Goal: Task Accomplishment & Management: Manage account settings

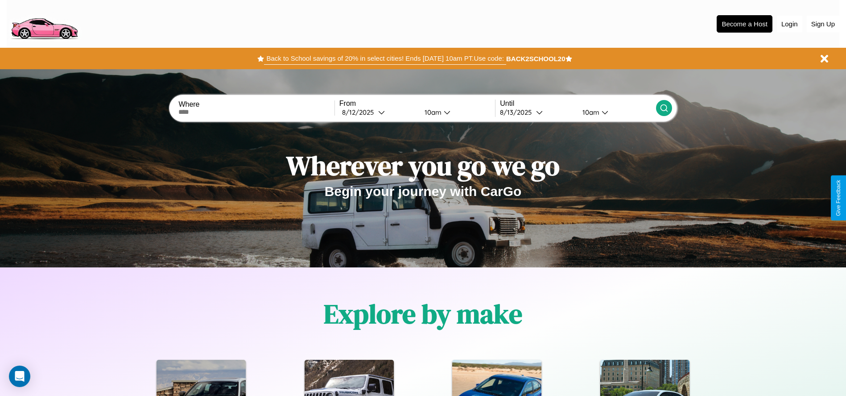
click at [385, 58] on button "Back to School savings of 20% in select cities! Ends [DATE] 10am PT. Use code:" at bounding box center [385, 58] width 242 height 12
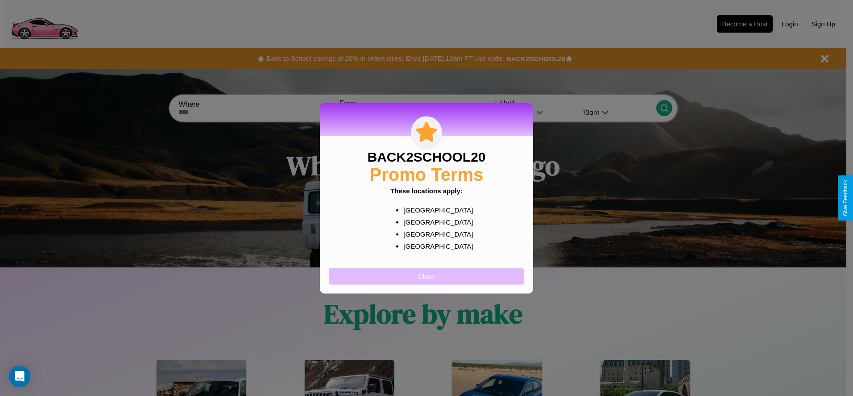
click at [427, 276] on button "Close" at bounding box center [426, 276] width 195 height 17
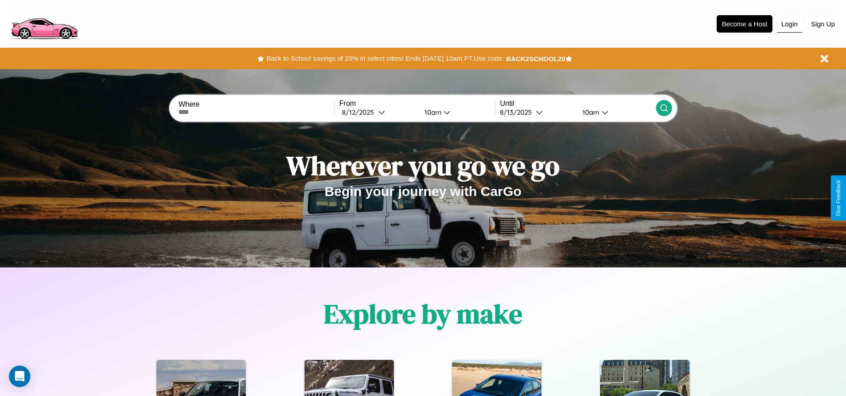
click at [790, 24] on button "Login" at bounding box center [789, 24] width 25 height 17
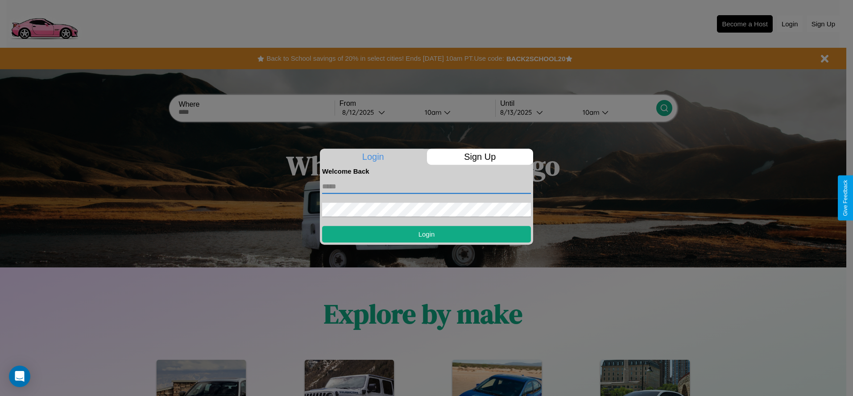
click at [427, 186] on input "text" at bounding box center [426, 186] width 209 height 14
type input "**********"
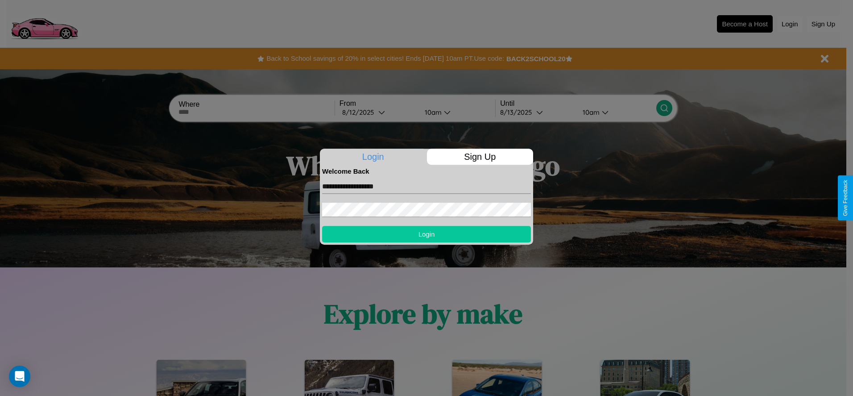
click at [427, 234] on button "Login" at bounding box center [426, 234] width 209 height 17
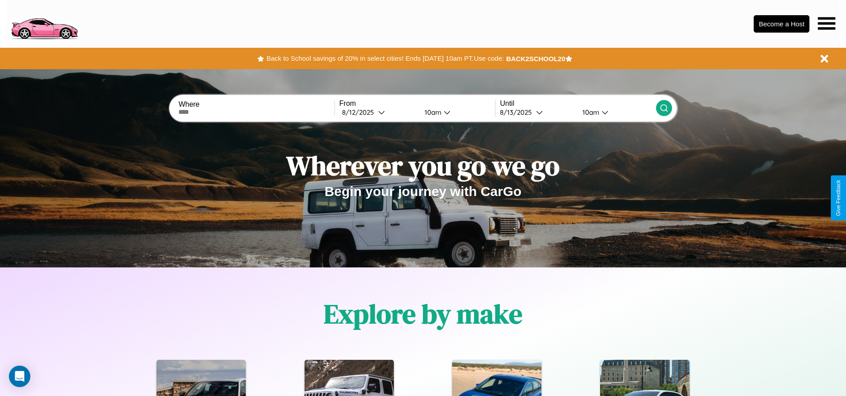
click at [827, 23] on icon at bounding box center [826, 23] width 17 height 12
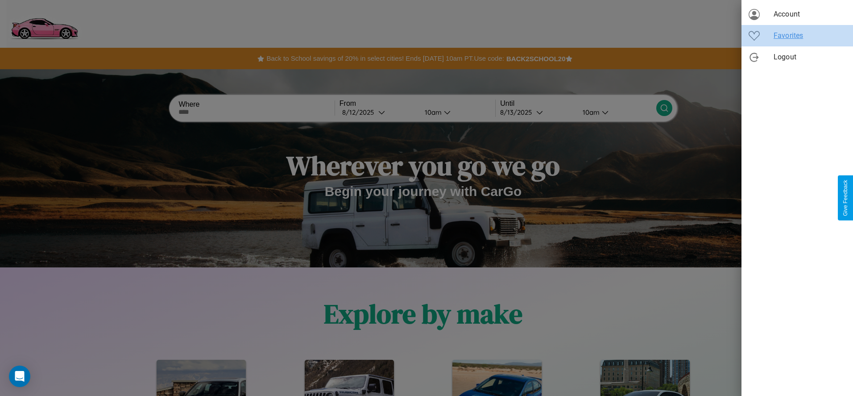
click at [797, 36] on span "Favorites" at bounding box center [810, 35] width 72 height 11
